Goal: Task Accomplishment & Management: Complete application form

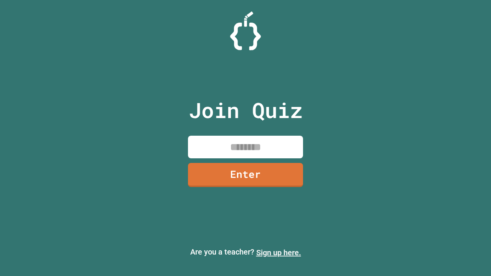
click at [278, 253] on link "Sign up here." at bounding box center [278, 252] width 45 height 9
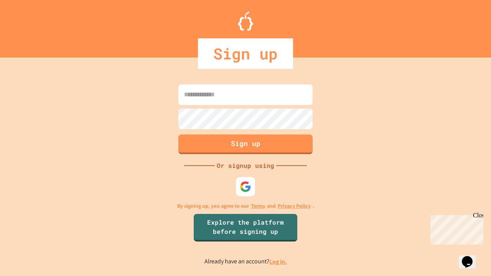
click at [278, 261] on link "Log in." at bounding box center [278, 262] width 18 height 8
